Goal: Transaction & Acquisition: Purchase product/service

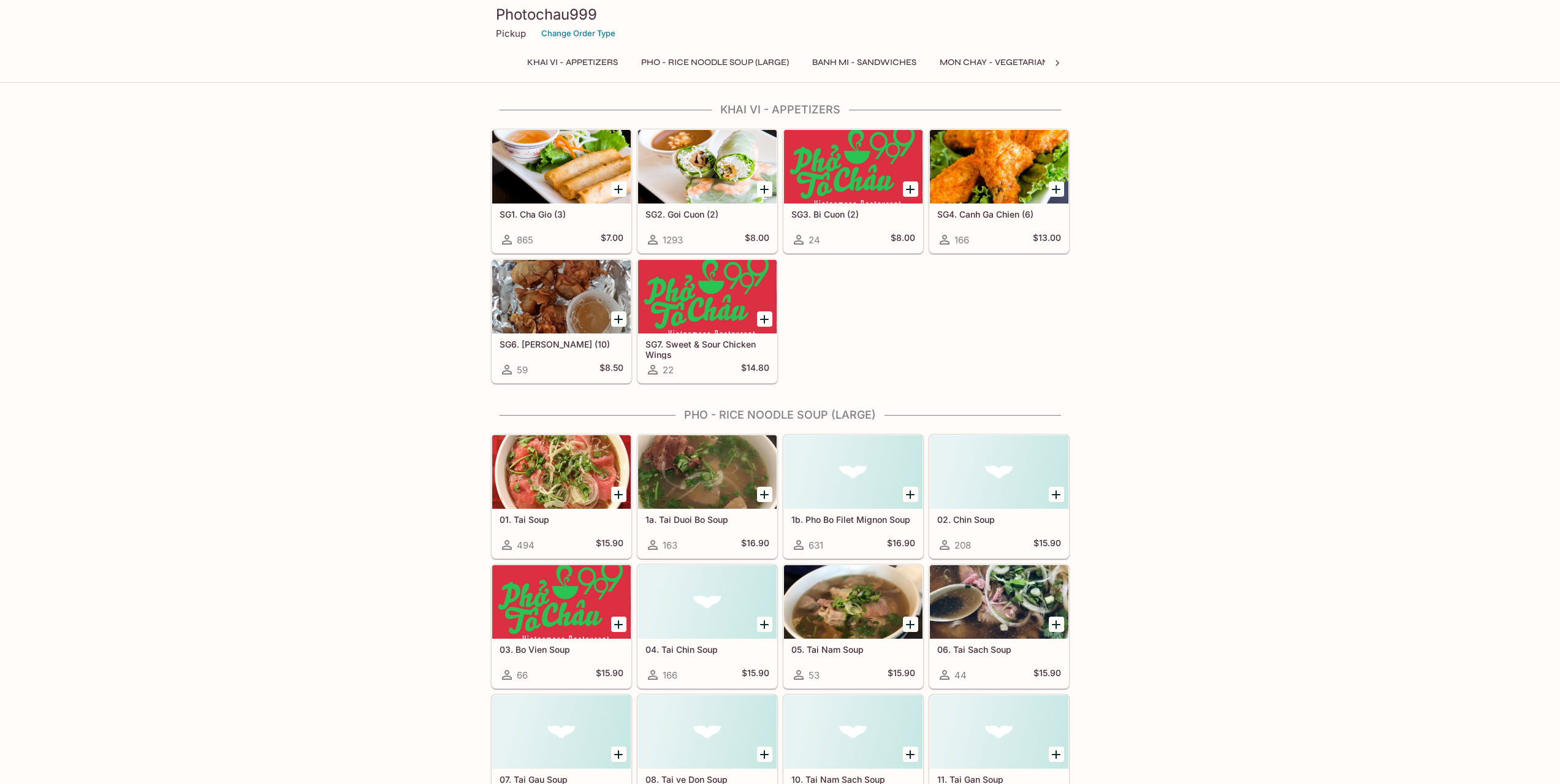
click at [509, 32] on p "Pickup" at bounding box center [511, 33] width 30 height 12
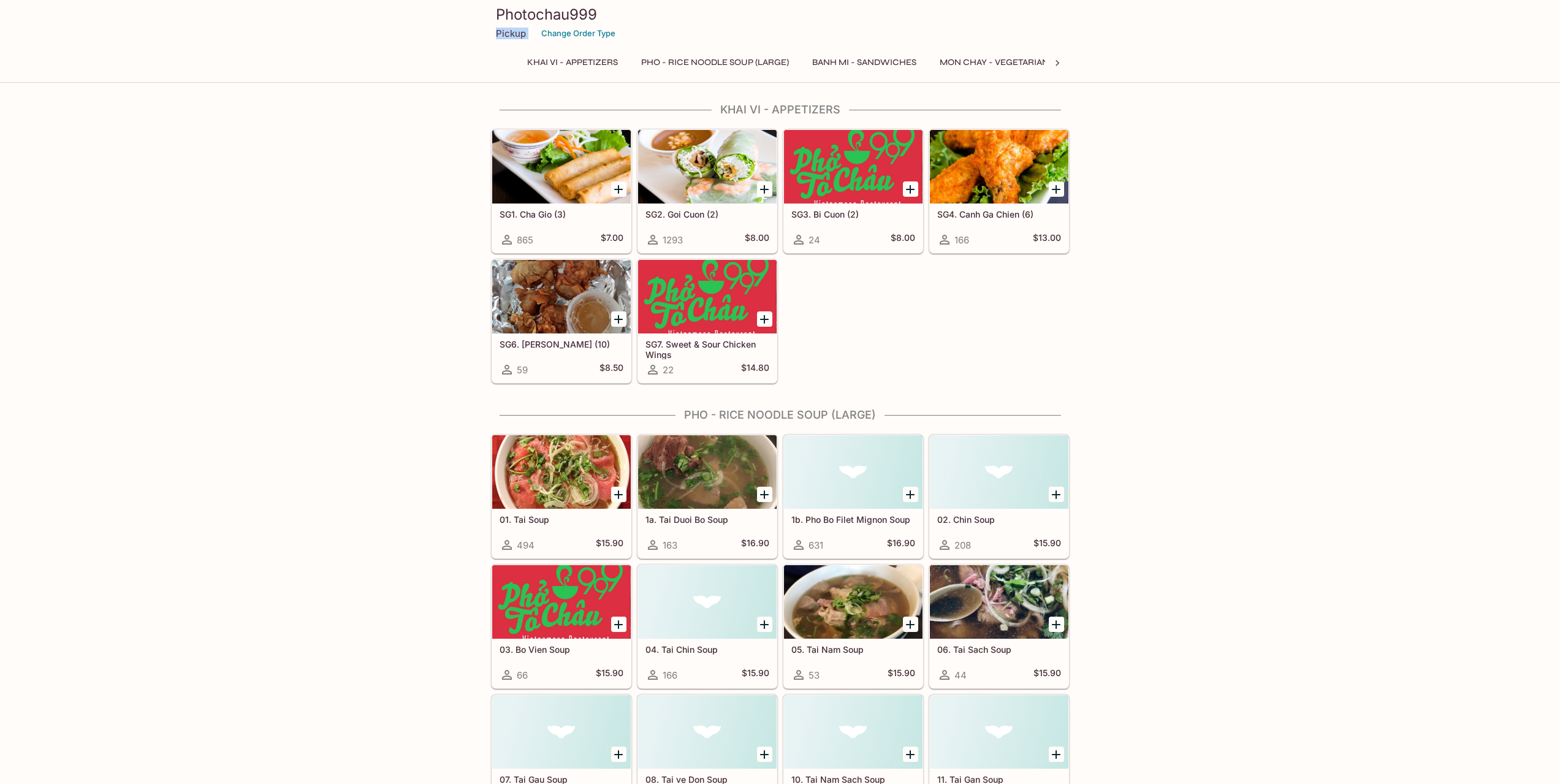
click at [509, 32] on p "Pickup" at bounding box center [511, 33] width 30 height 12
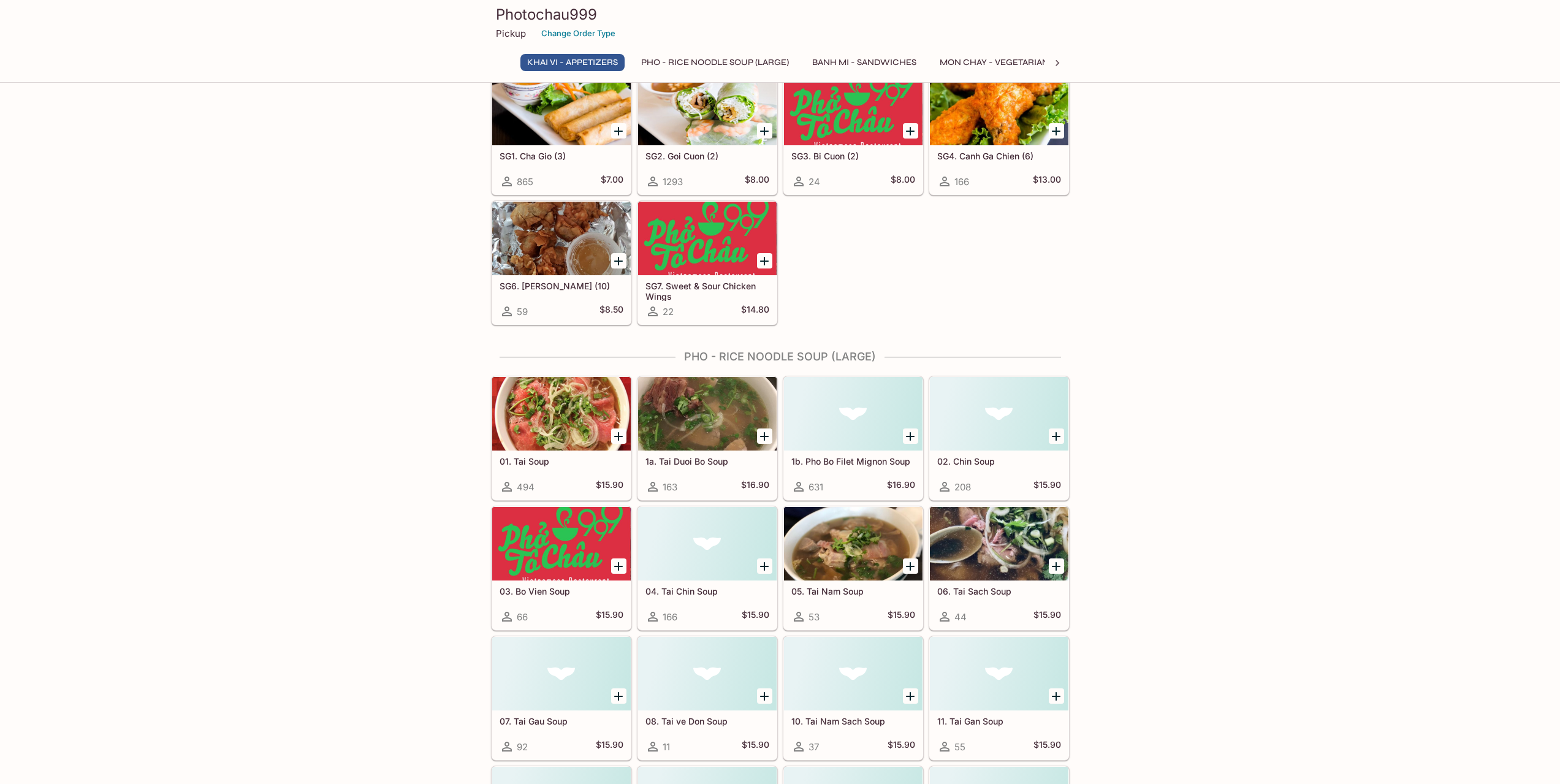
scroll to position [59, 0]
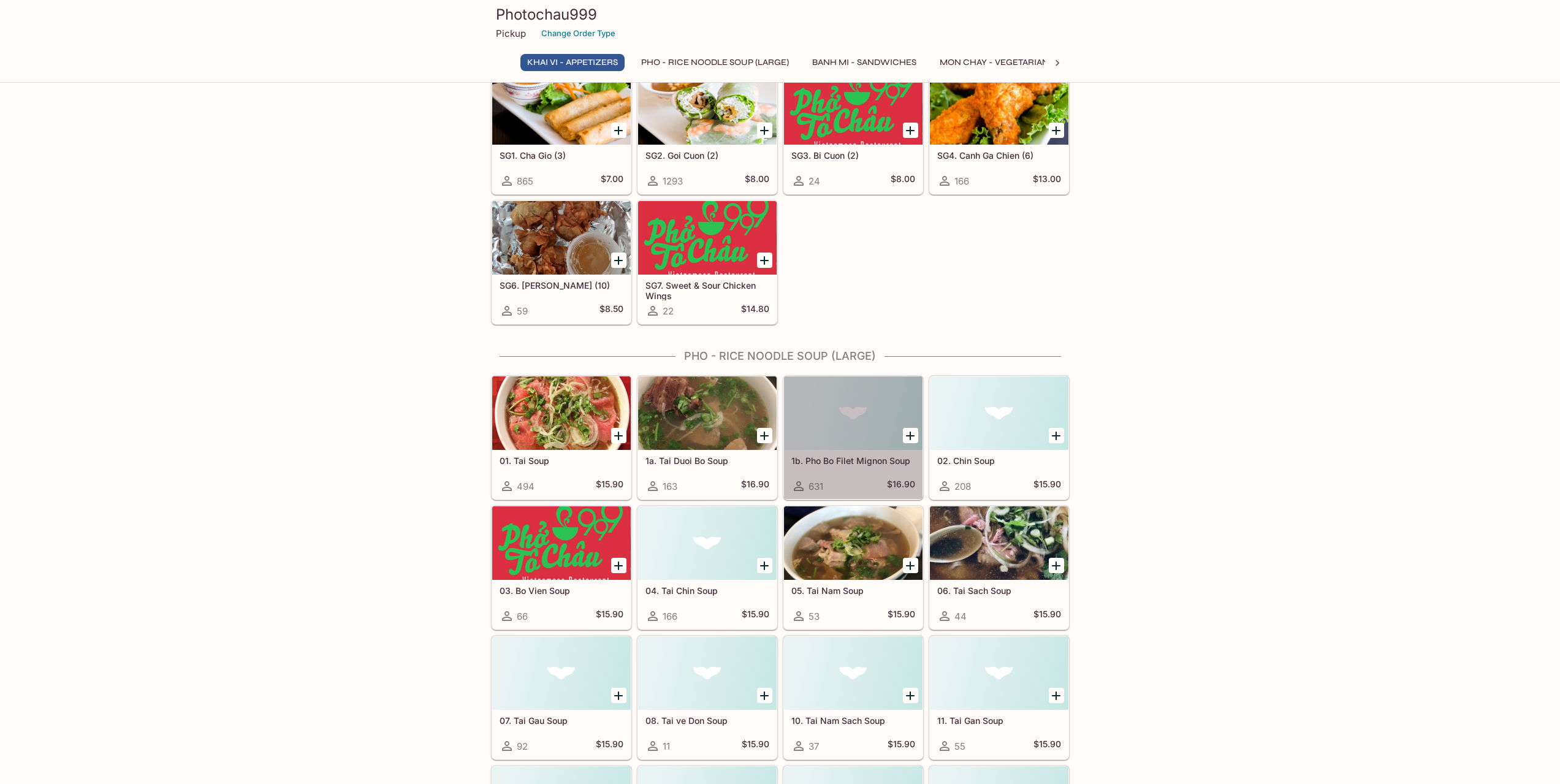
click at [876, 428] on div at bounding box center [853, 413] width 139 height 74
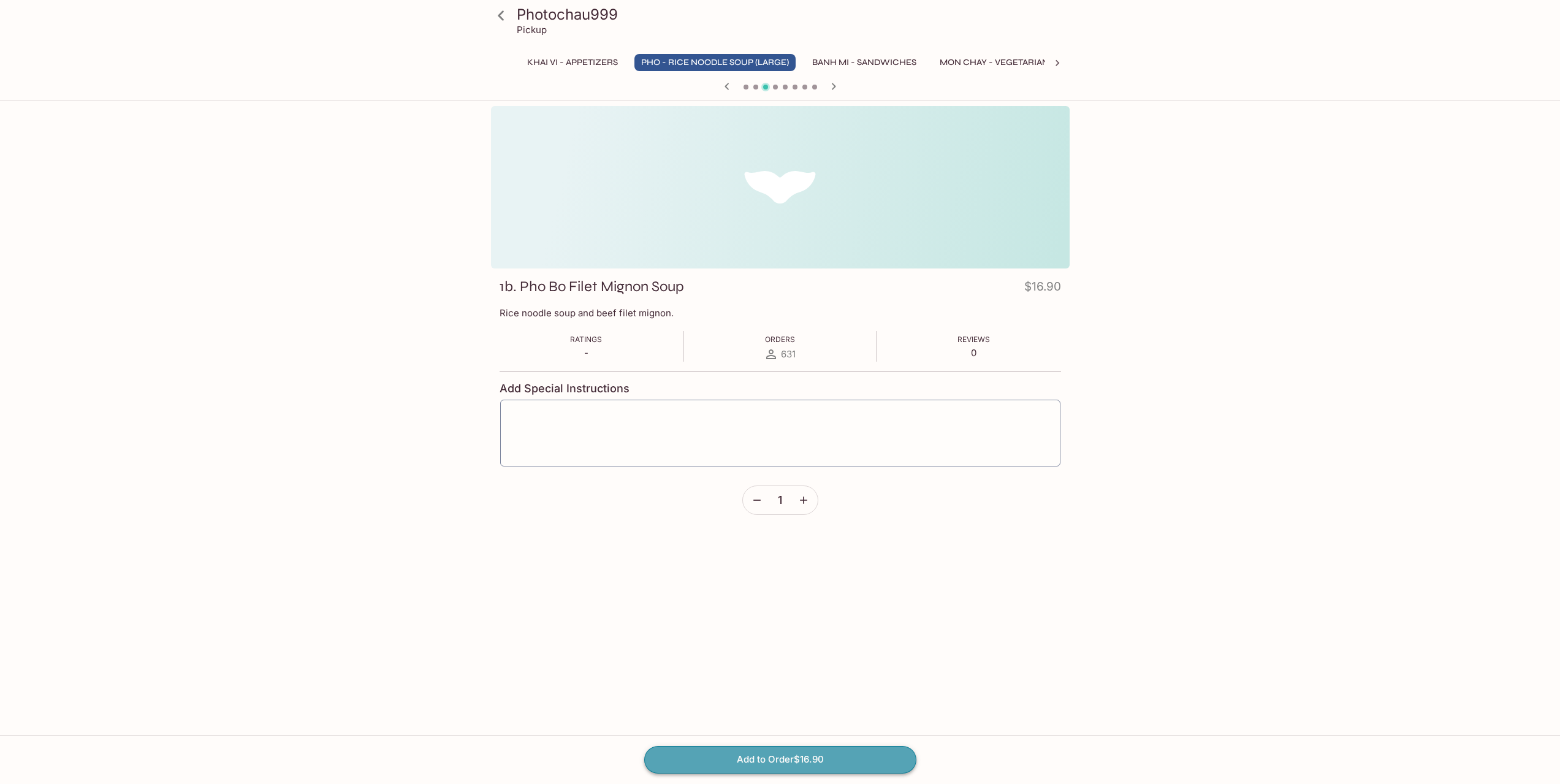
click at [805, 762] on button "Add to Order $16.90" at bounding box center [780, 760] width 272 height 27
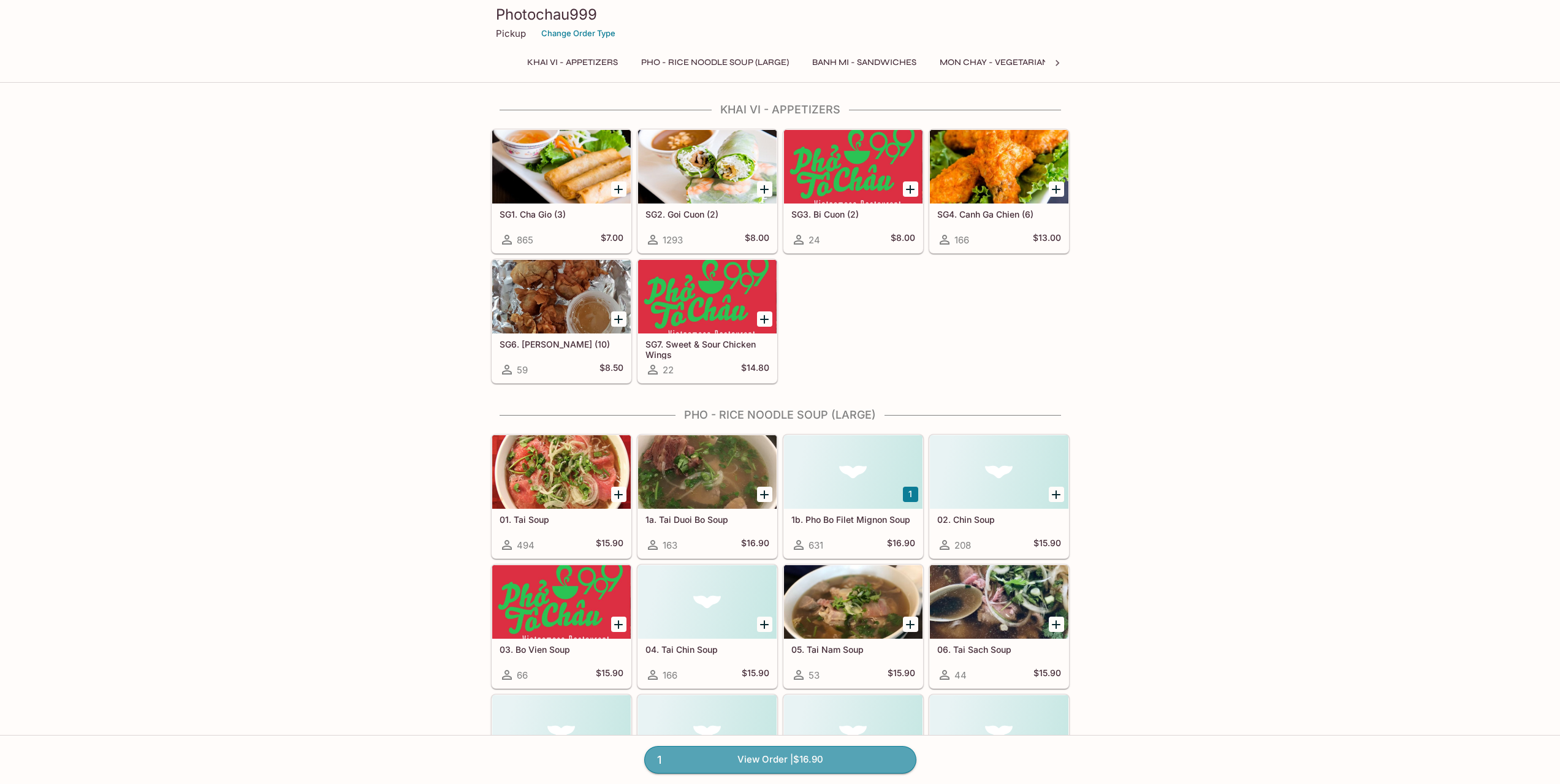
click at [805, 762] on link "1 View Order | $16.90" at bounding box center [780, 760] width 272 height 27
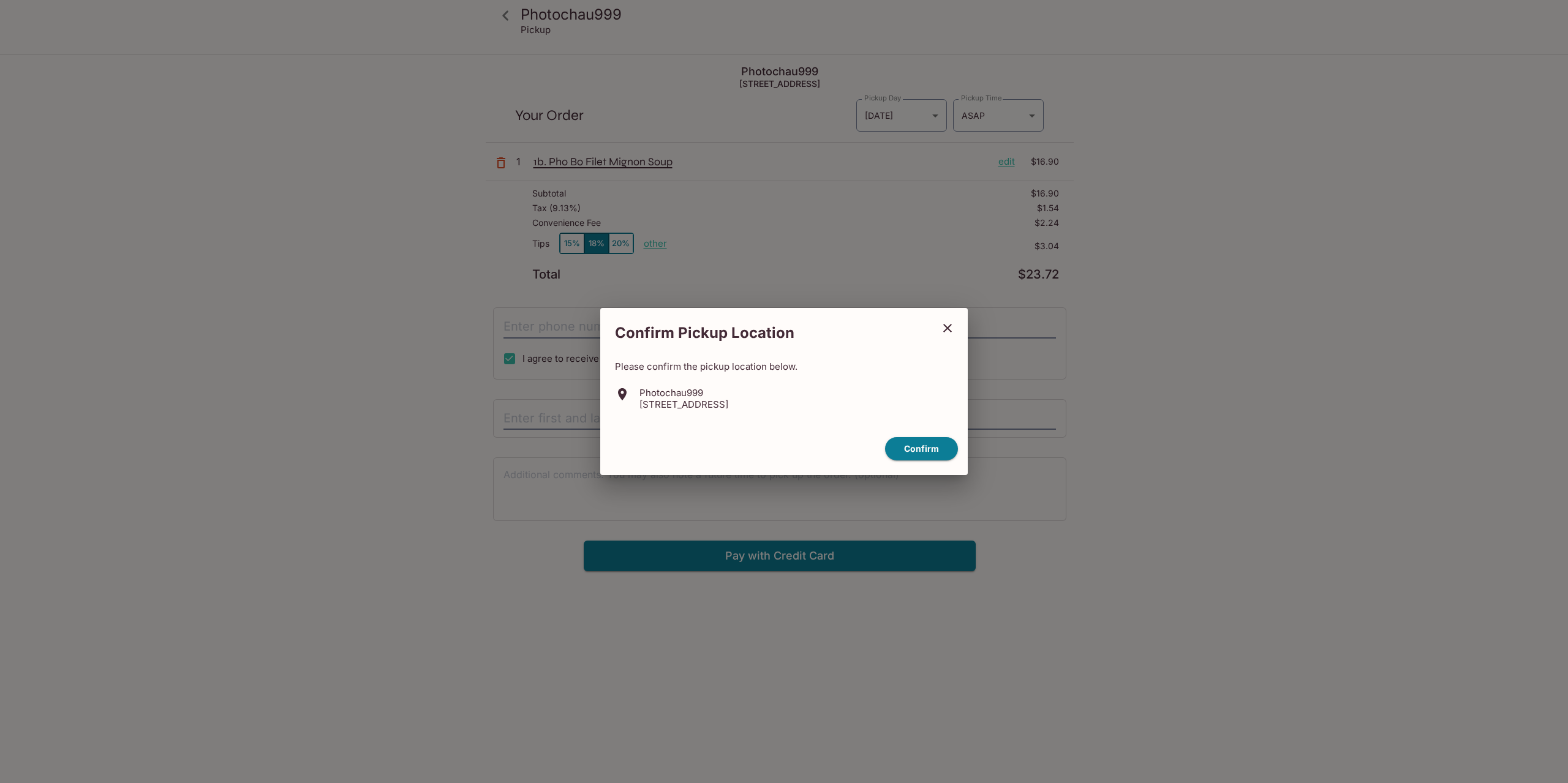
drag, startPoint x: 940, startPoint y: 450, endPoint x: 1069, endPoint y: 458, distance: 129.2
click at [1083, 458] on div "Confirm Pickup Location Please confirm the pickup location below. Photochau999 …" at bounding box center [784, 391] width 1568 height 783
click at [943, 451] on button "Confirm" at bounding box center [922, 449] width 73 height 24
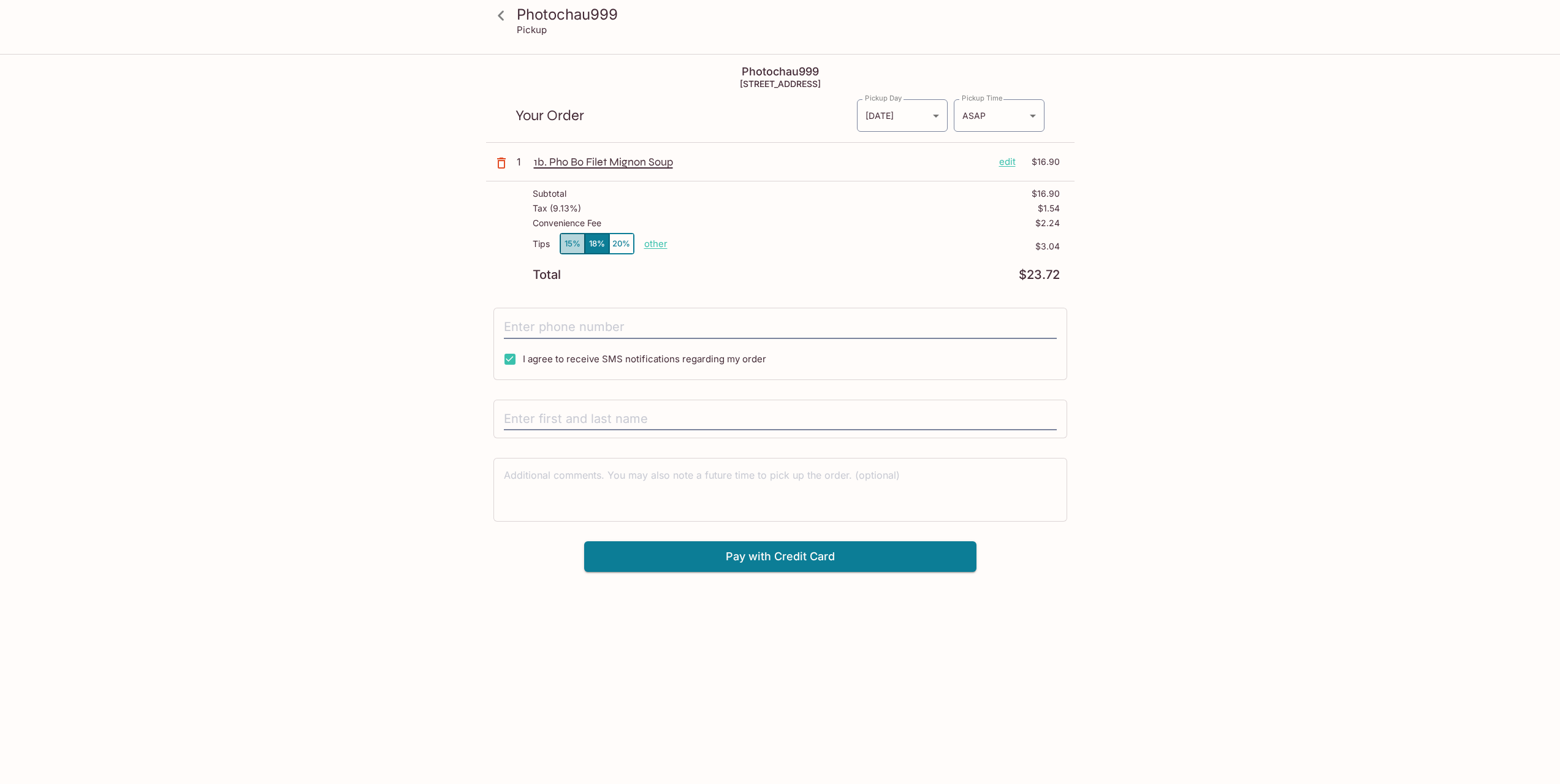
click at [571, 244] on button "15%" at bounding box center [572, 243] width 25 height 20
click at [655, 243] on p "other" at bounding box center [656, 243] width 24 height 12
type input "3.00"
click at [514, 327] on input "tel" at bounding box center [780, 327] width 553 height 24
type input "6507144178"
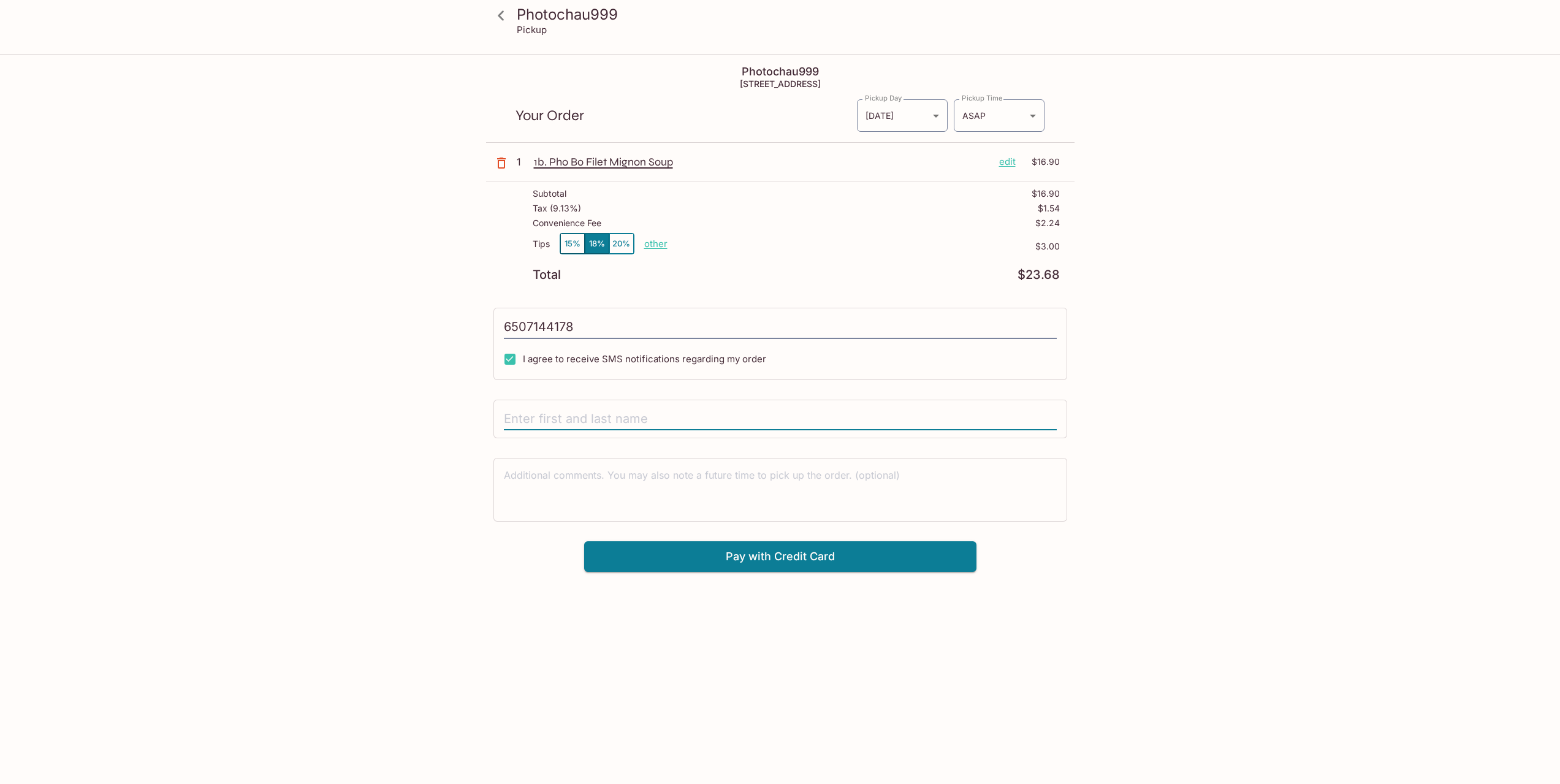
click at [546, 416] on input "text" at bounding box center [780, 420] width 553 height 24
type input "j"
type input "[PERSON_NAME]"
click at [739, 559] on button "Pay with Credit Card" at bounding box center [780, 557] width 392 height 31
type input "[PHONE_NUMBER]"
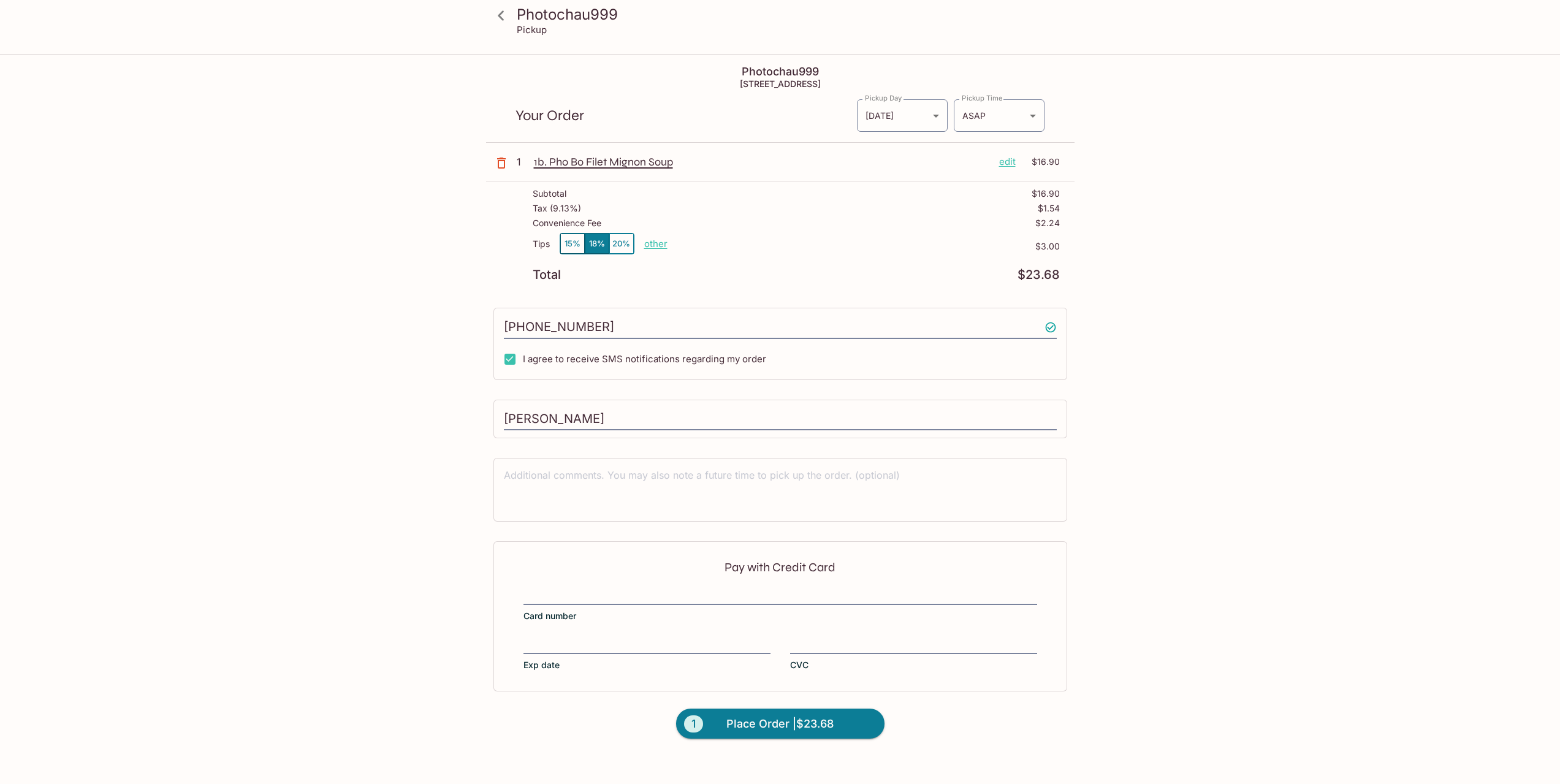
scroll to position [55, 0]
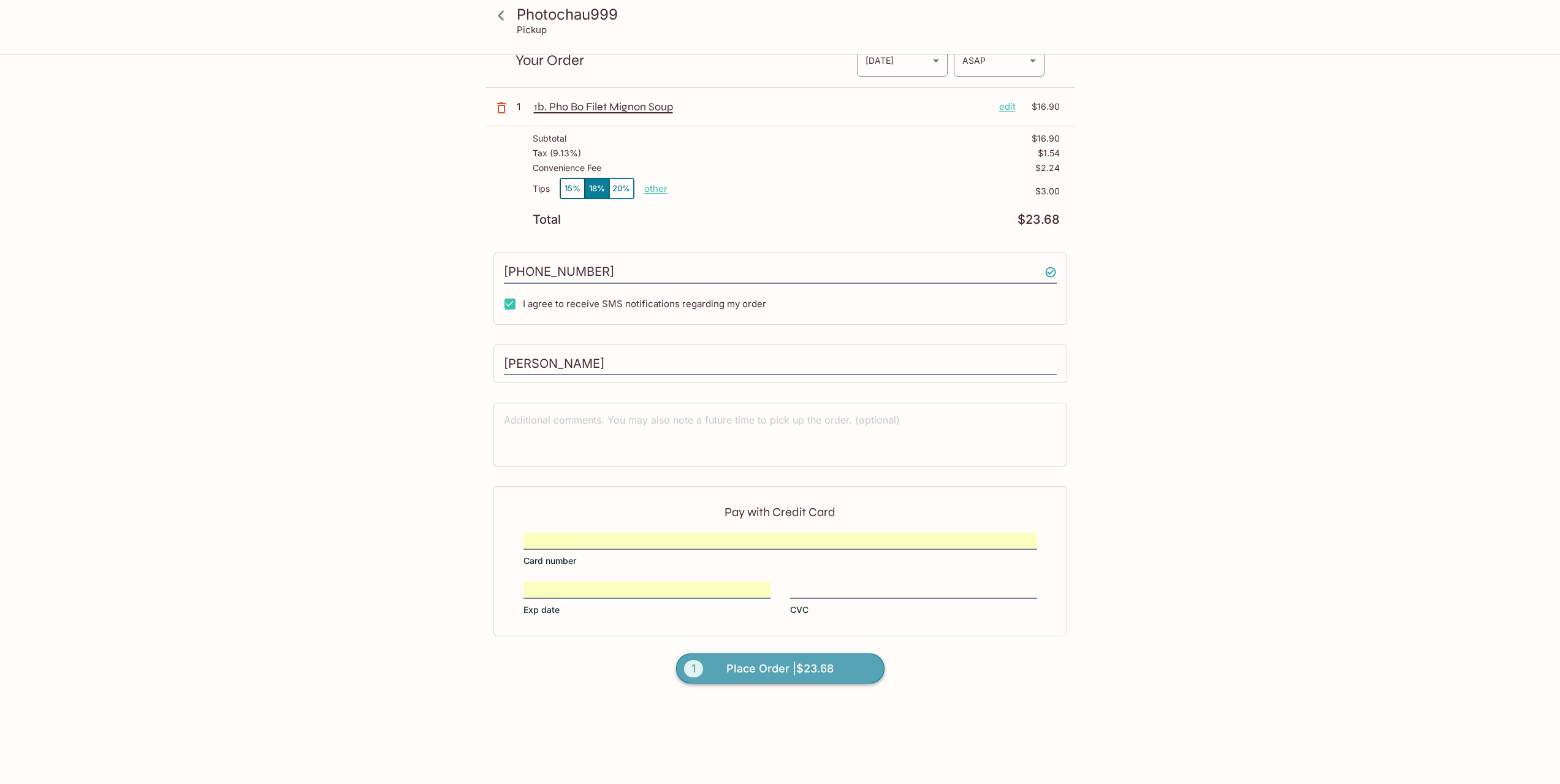
click at [752, 674] on span "Place Order | $23.68" at bounding box center [780, 669] width 107 height 20
